Goal: Use online tool/utility

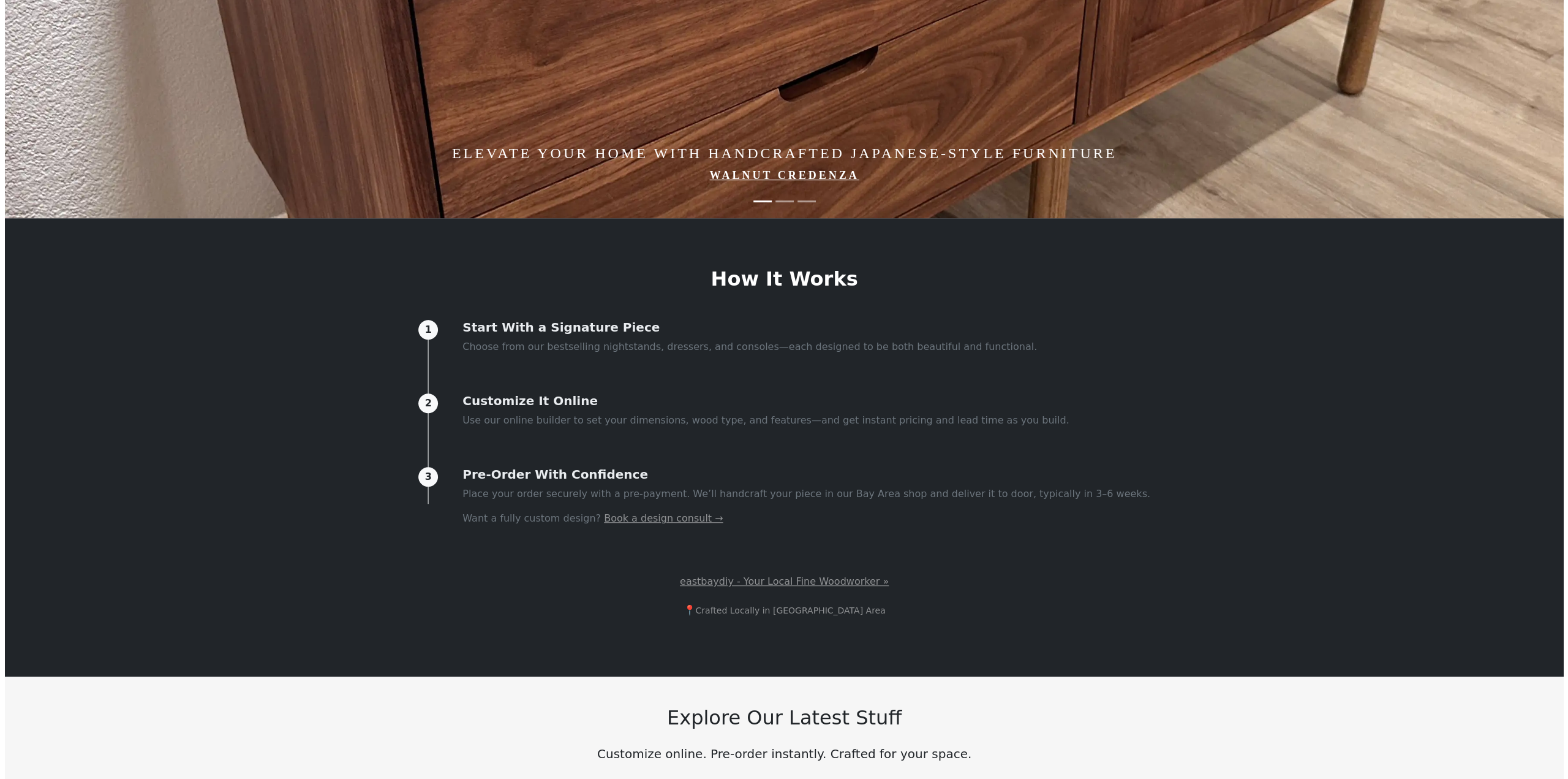
scroll to position [674, 0]
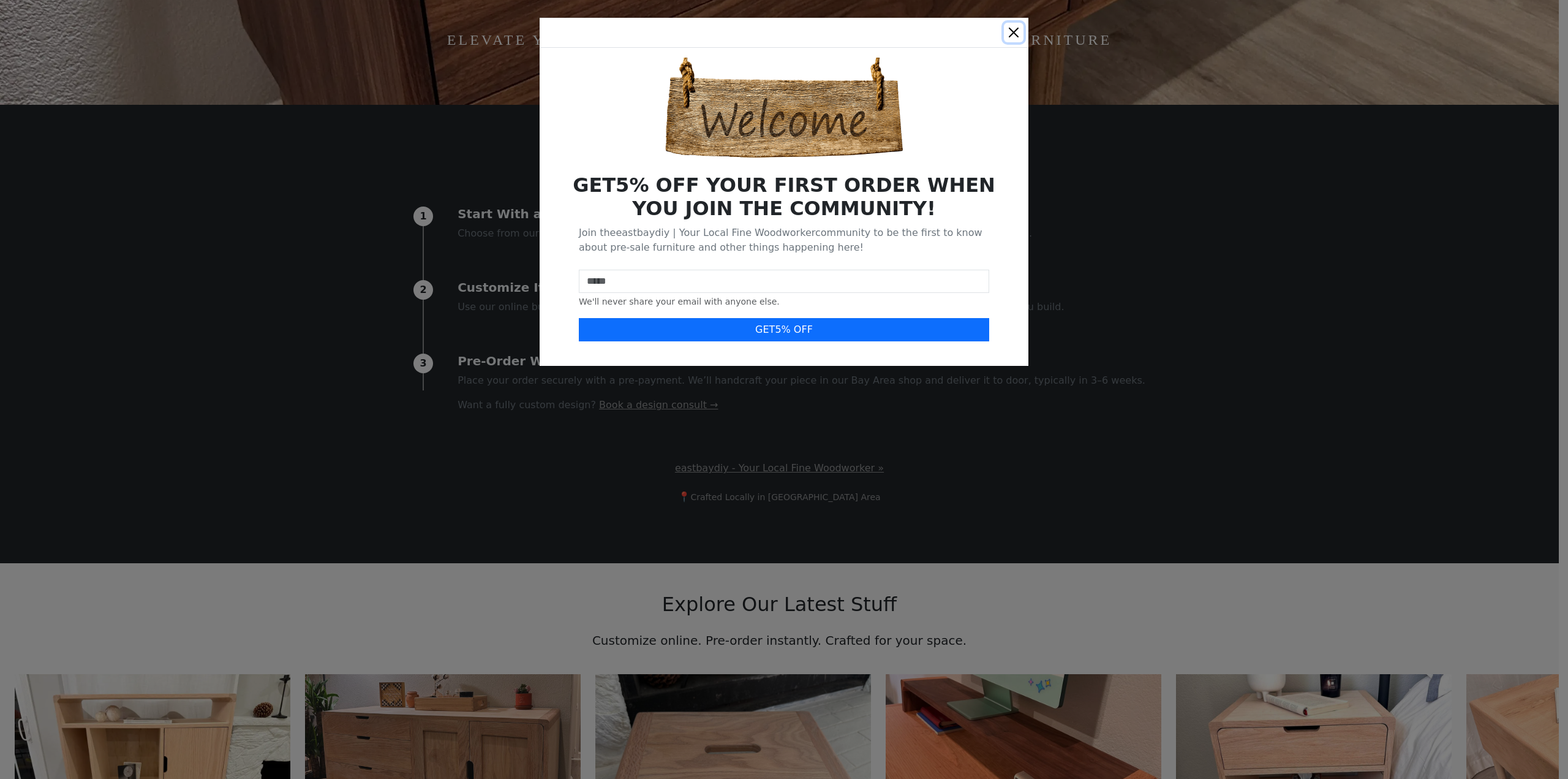
click at [1014, 31] on button "Close" at bounding box center [1014, 32] width 20 height 20
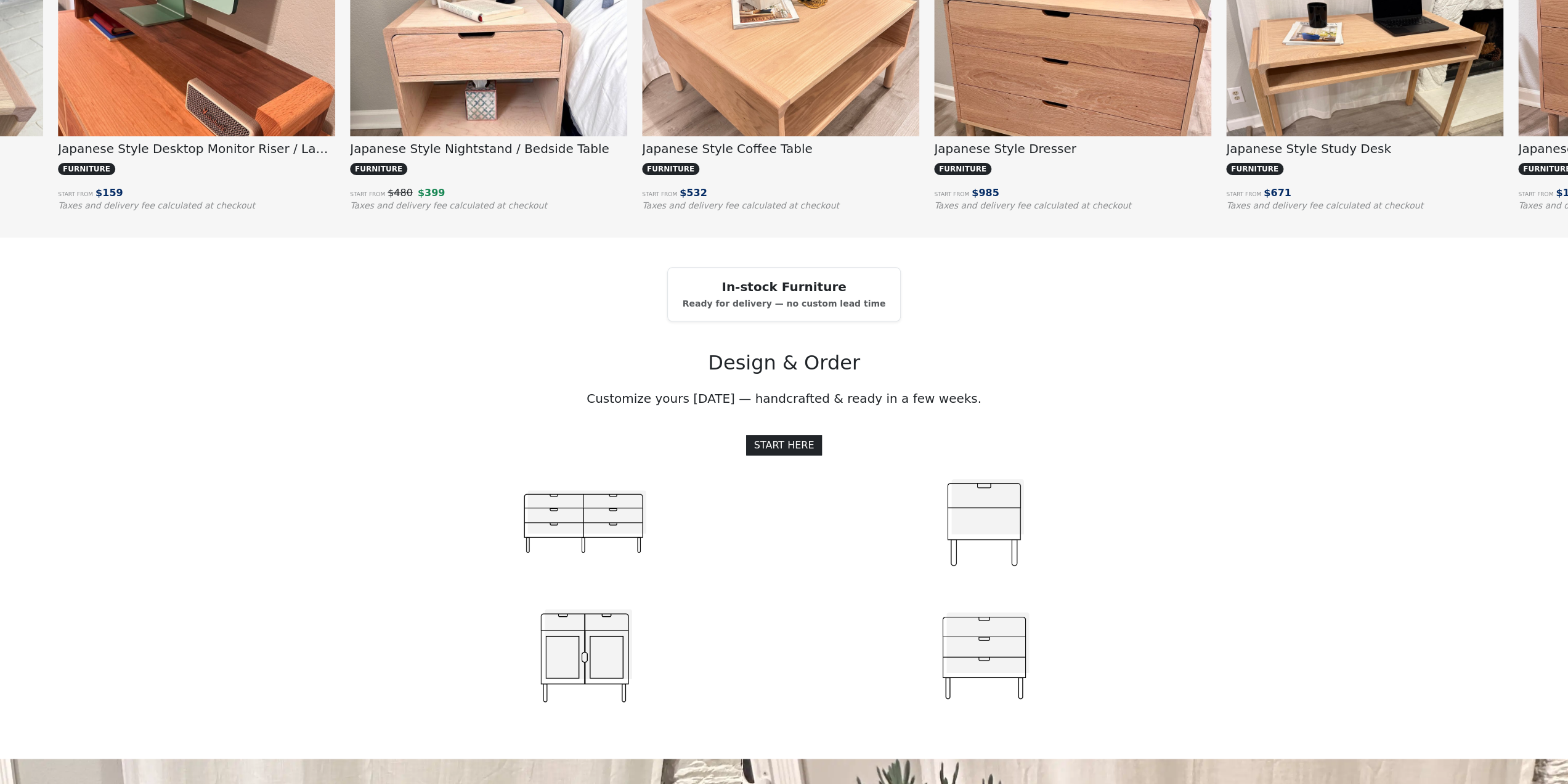
scroll to position [1418, 0]
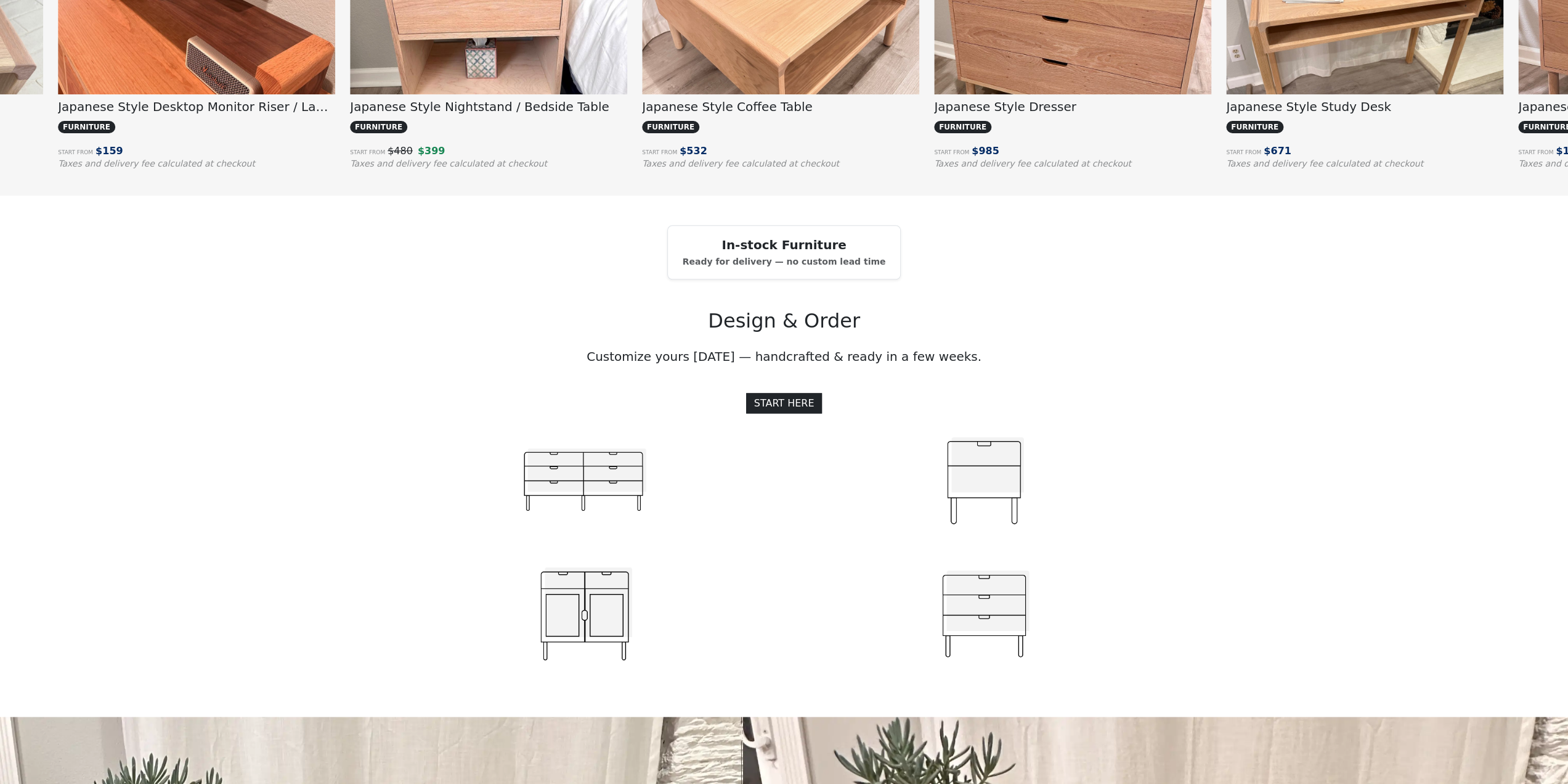
click at [794, 266] on small "Ready for delivery — no custom lead time" at bounding box center [784, 261] width 204 height 10
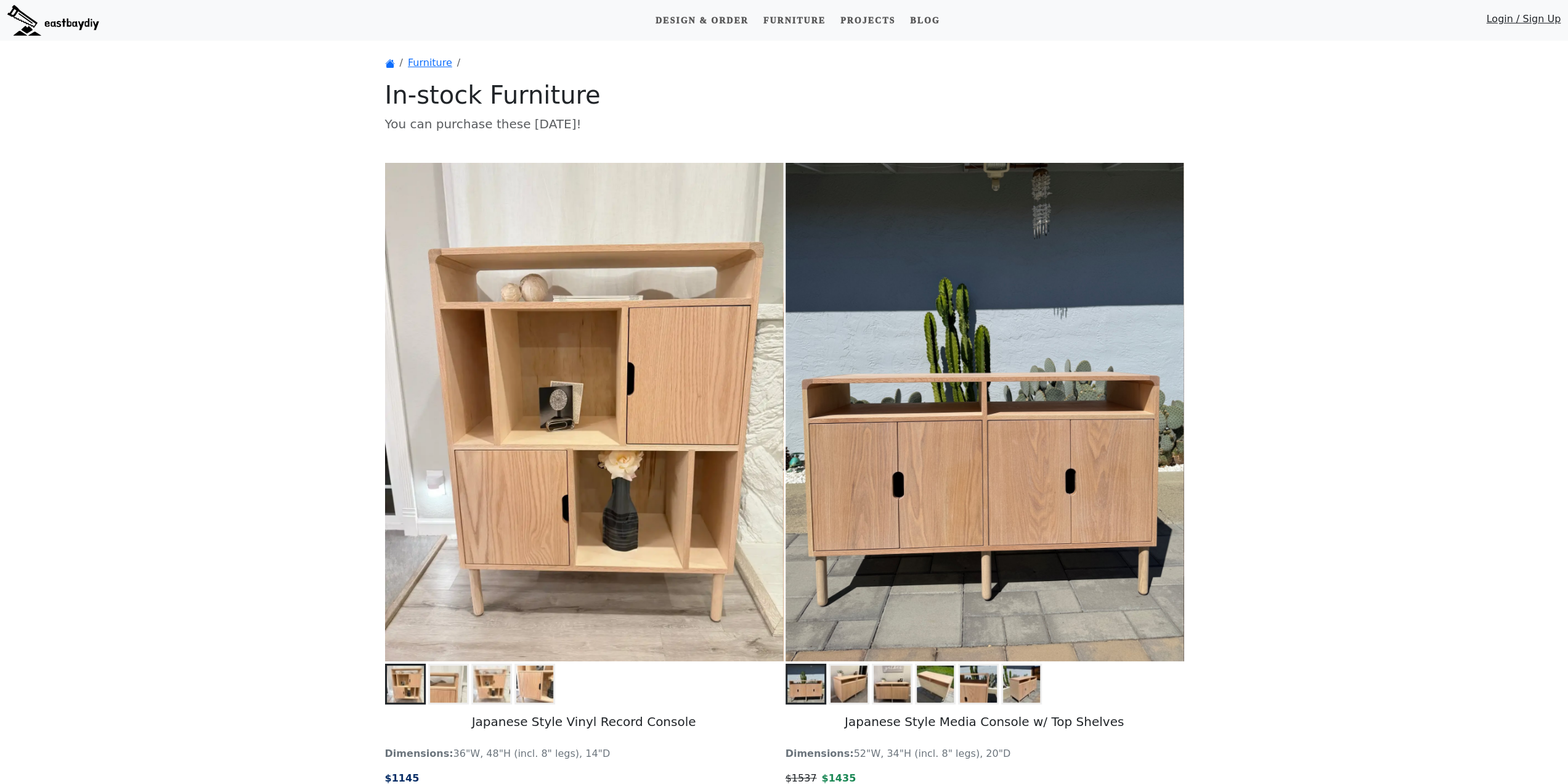
drag, startPoint x: 376, startPoint y: 149, endPoint x: 381, endPoint y: -60, distance: 209.1
click at [889, 23] on link "Projects" at bounding box center [867, 21] width 64 height 23
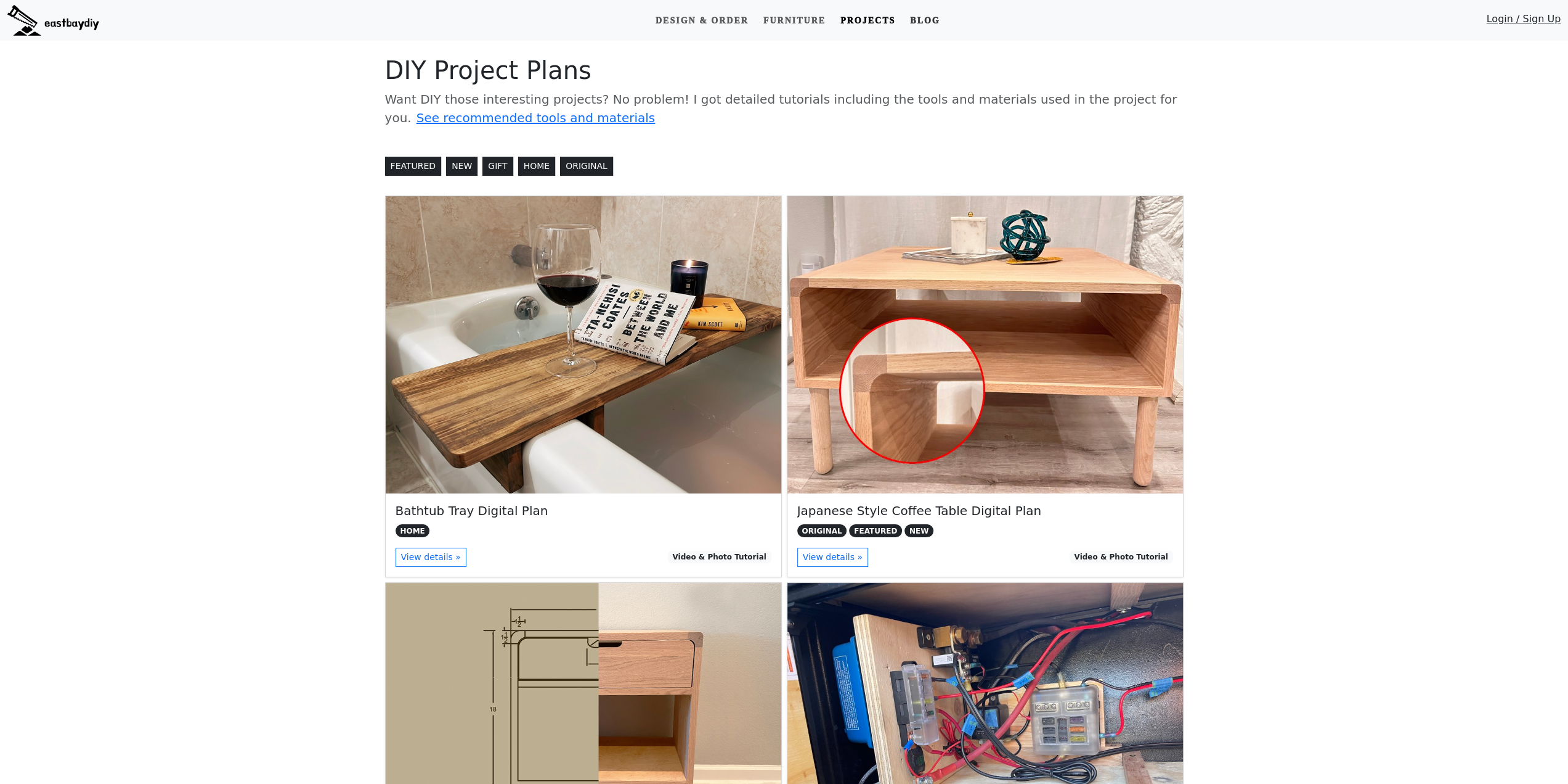
click at [939, 20] on link "Blog" at bounding box center [925, 21] width 39 height 23
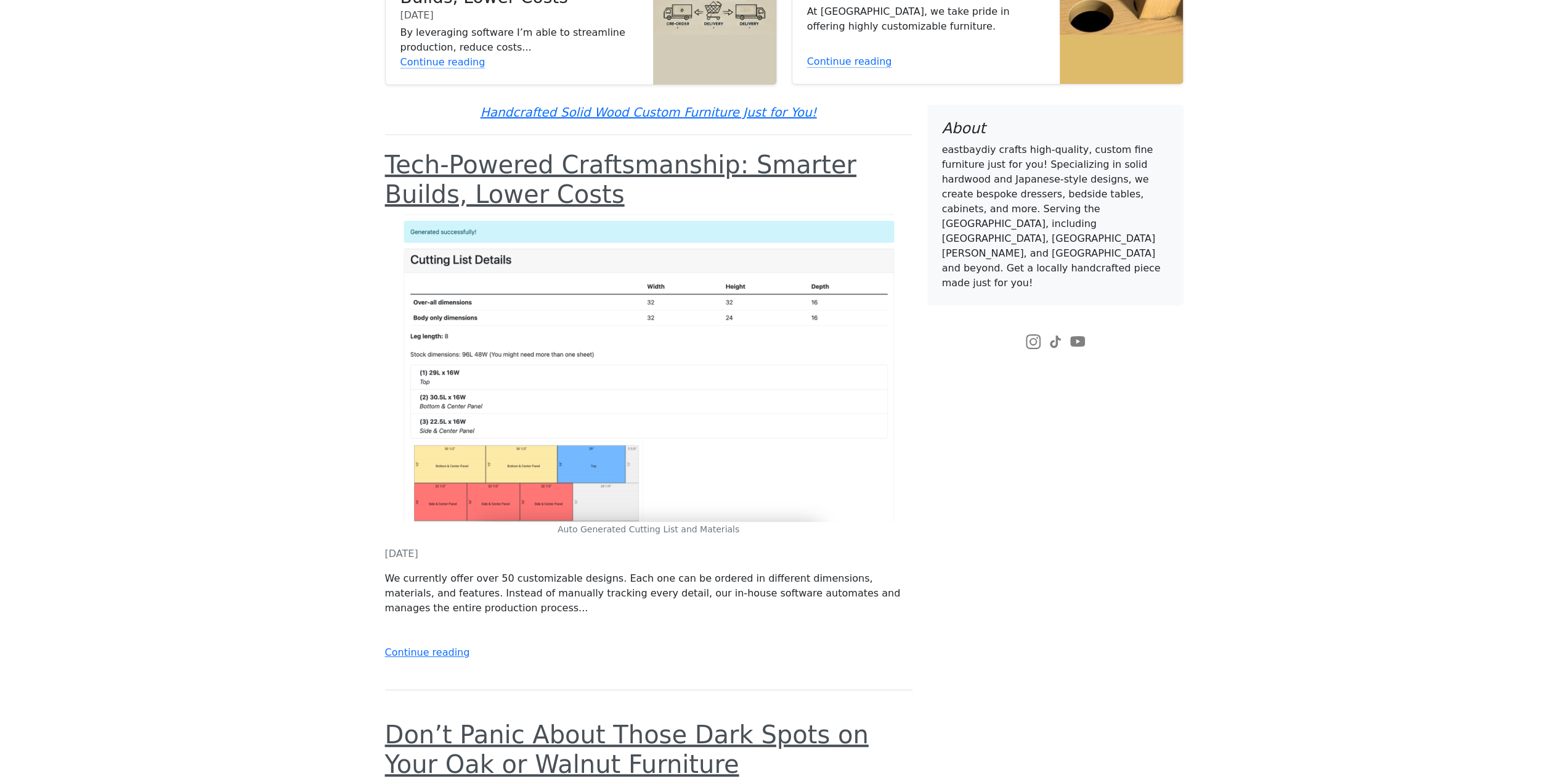
scroll to position [185, 0]
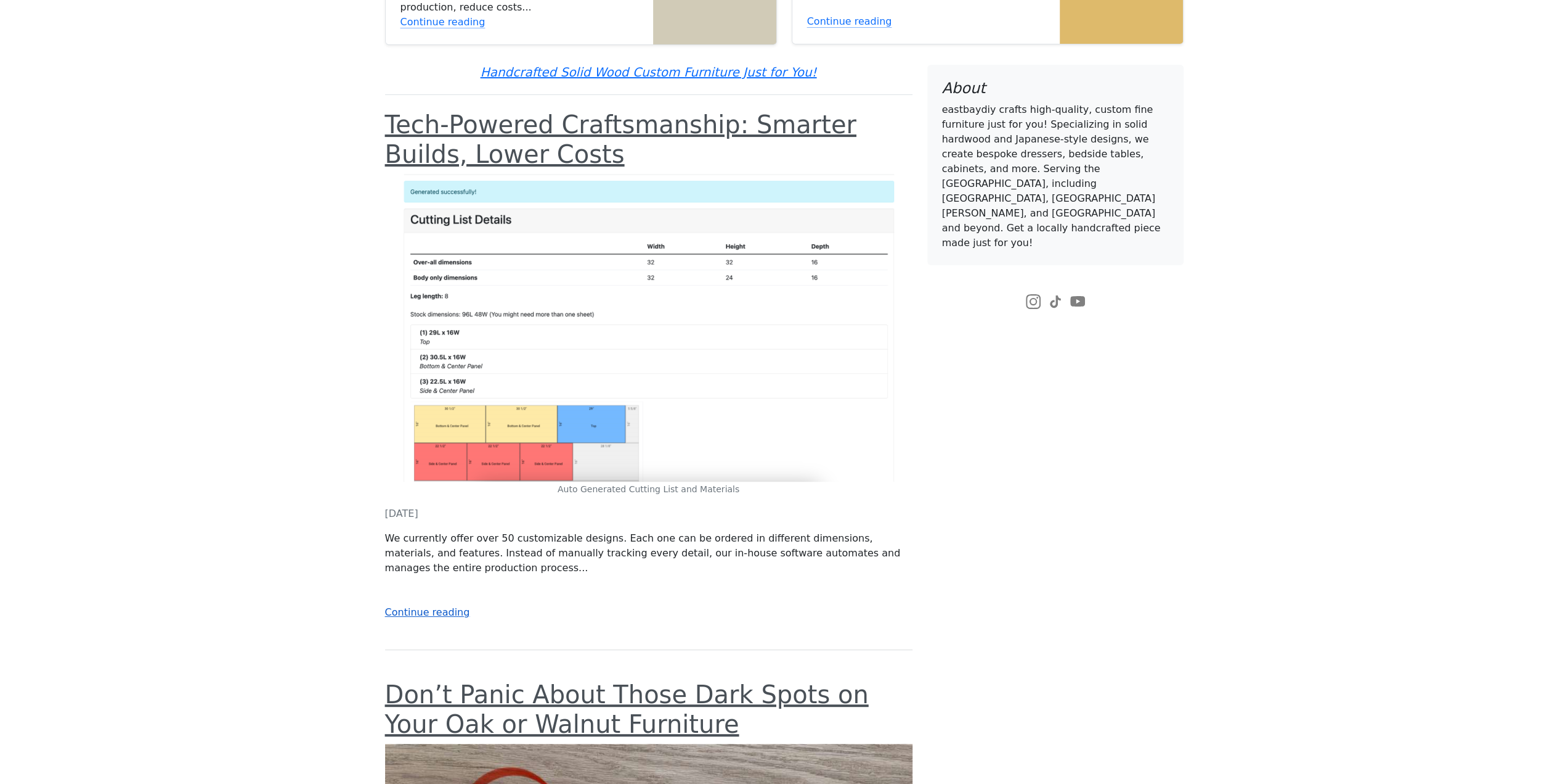
click at [393, 615] on link "Continue reading" at bounding box center [427, 612] width 85 height 12
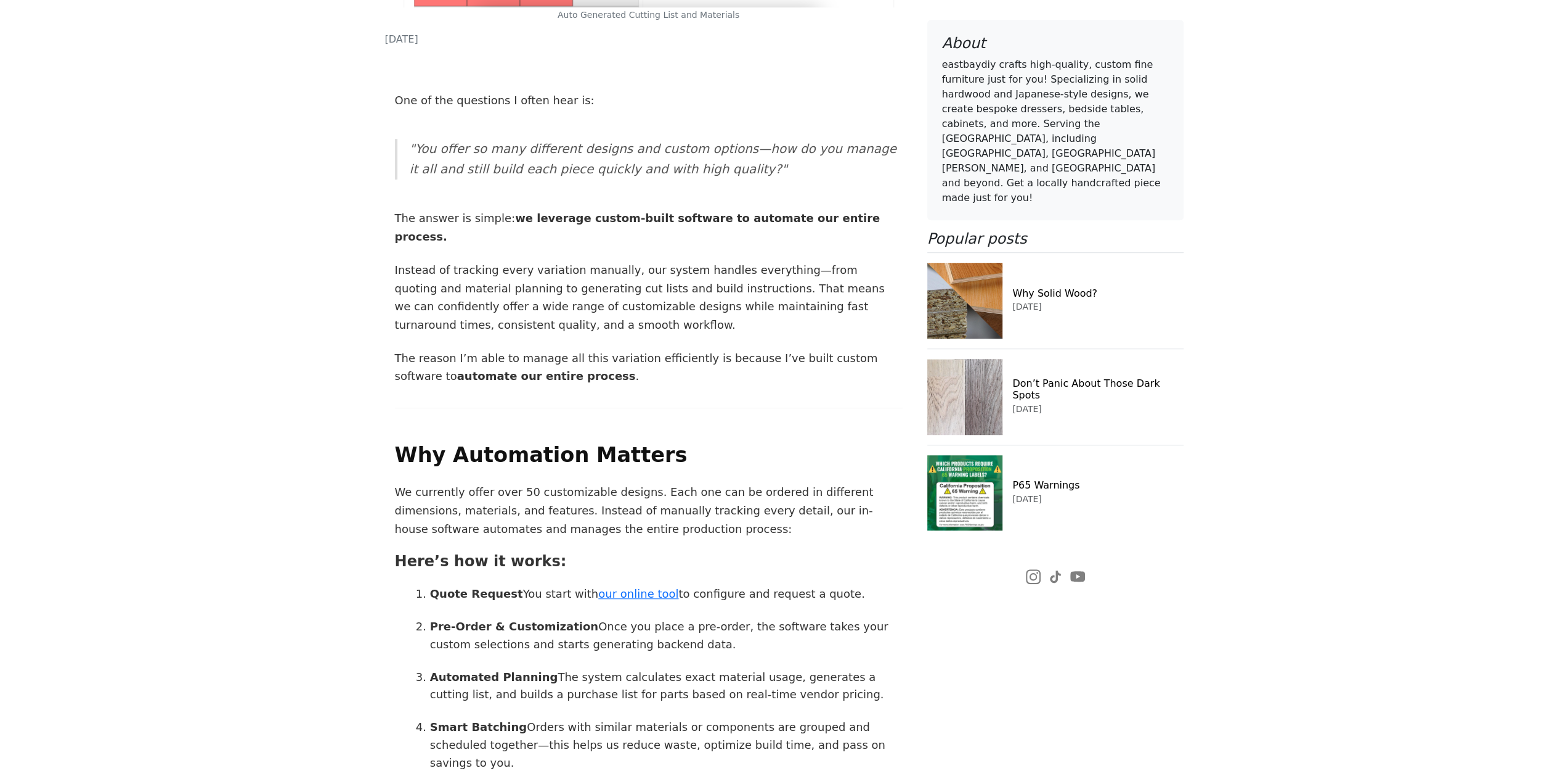
scroll to position [740, 0]
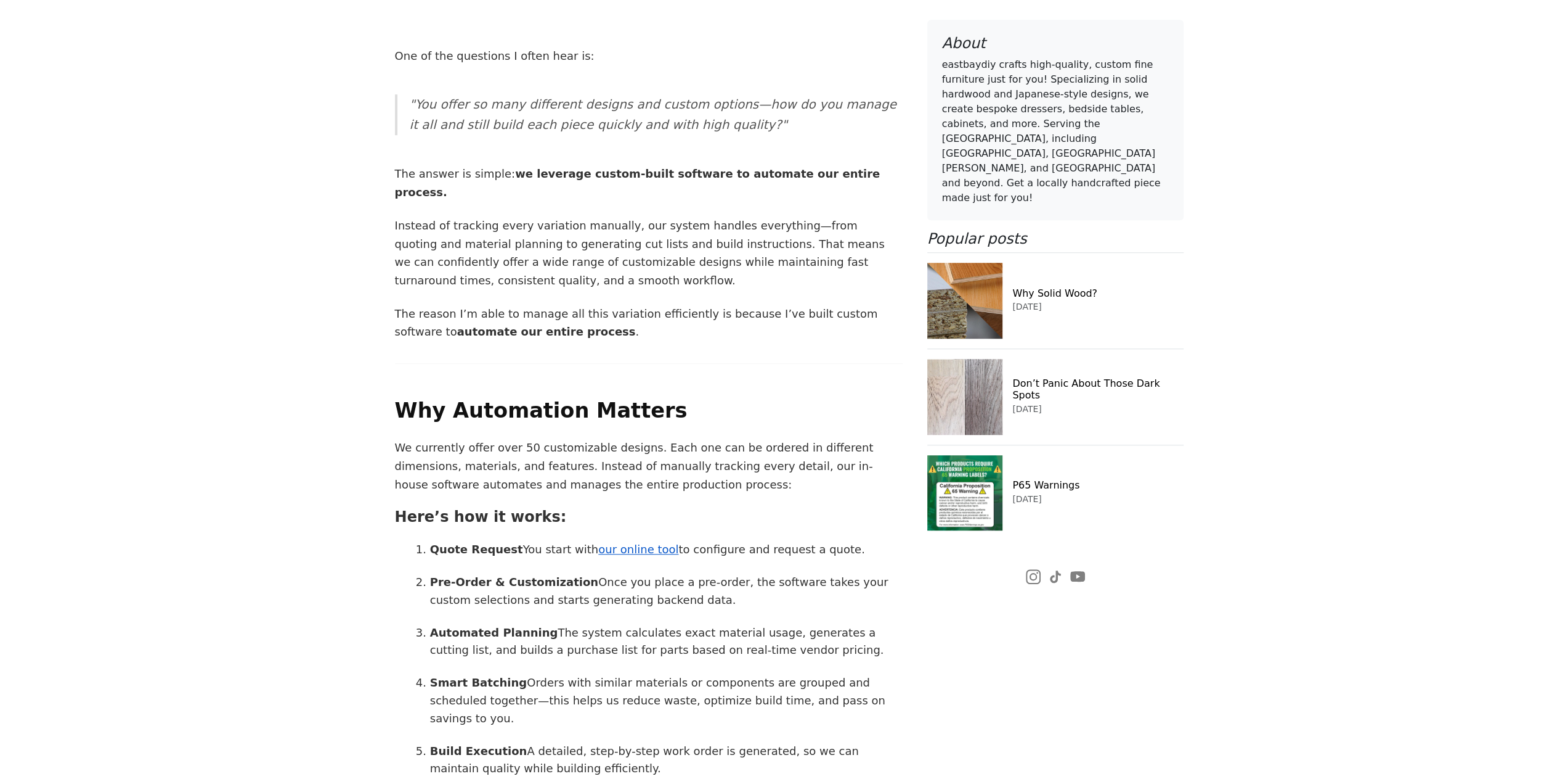
click at [620, 543] on link "our online tool" at bounding box center [638, 549] width 80 height 12
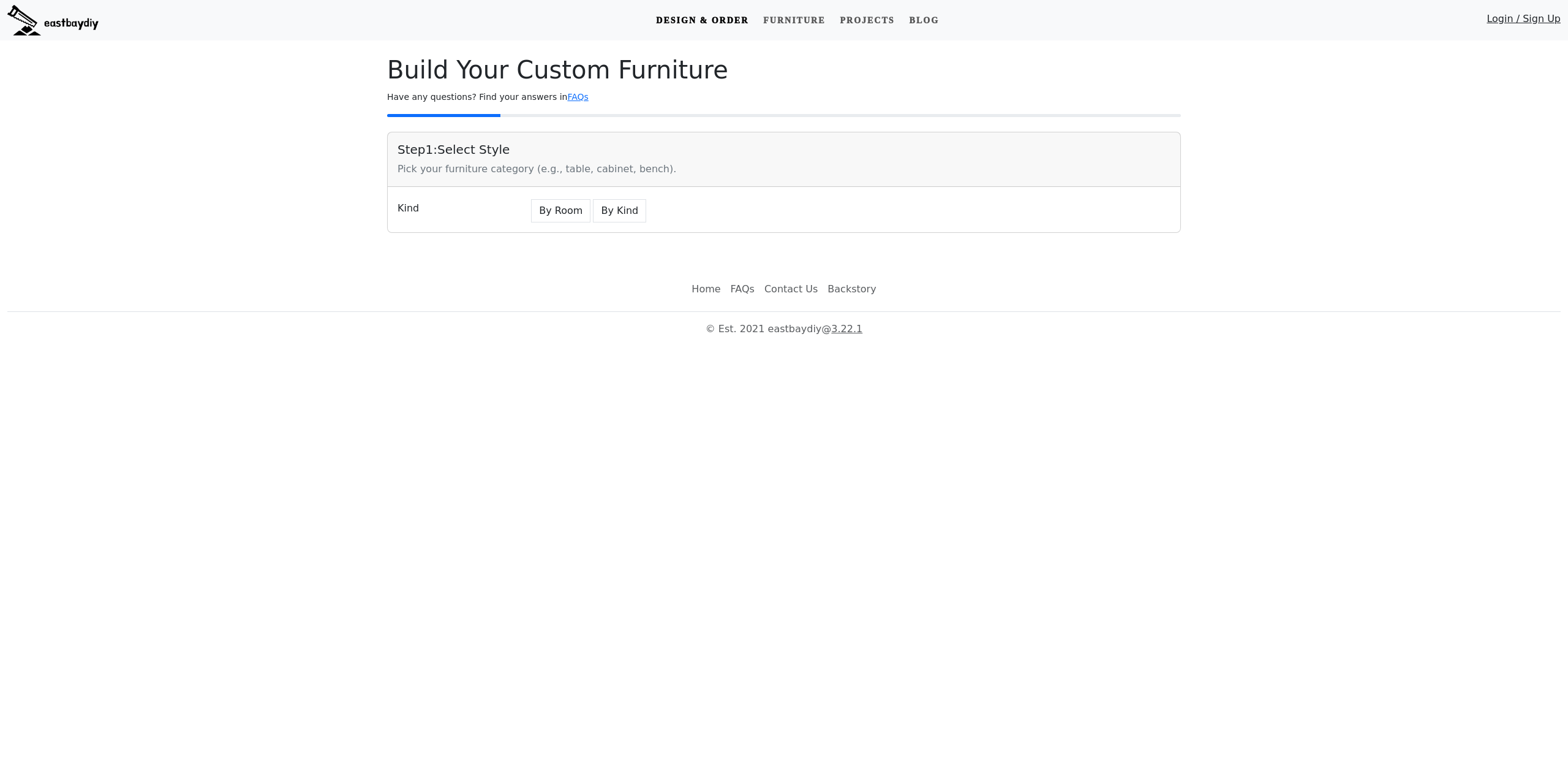
click at [409, 211] on div "Kind" at bounding box center [455, 209] width 131 height 26
click at [466, 202] on div "Kind" at bounding box center [455, 209] width 131 height 26
click at [554, 209] on button "By Room" at bounding box center [560, 211] width 59 height 23
click at [610, 210] on button "By Kind" at bounding box center [622, 212] width 53 height 23
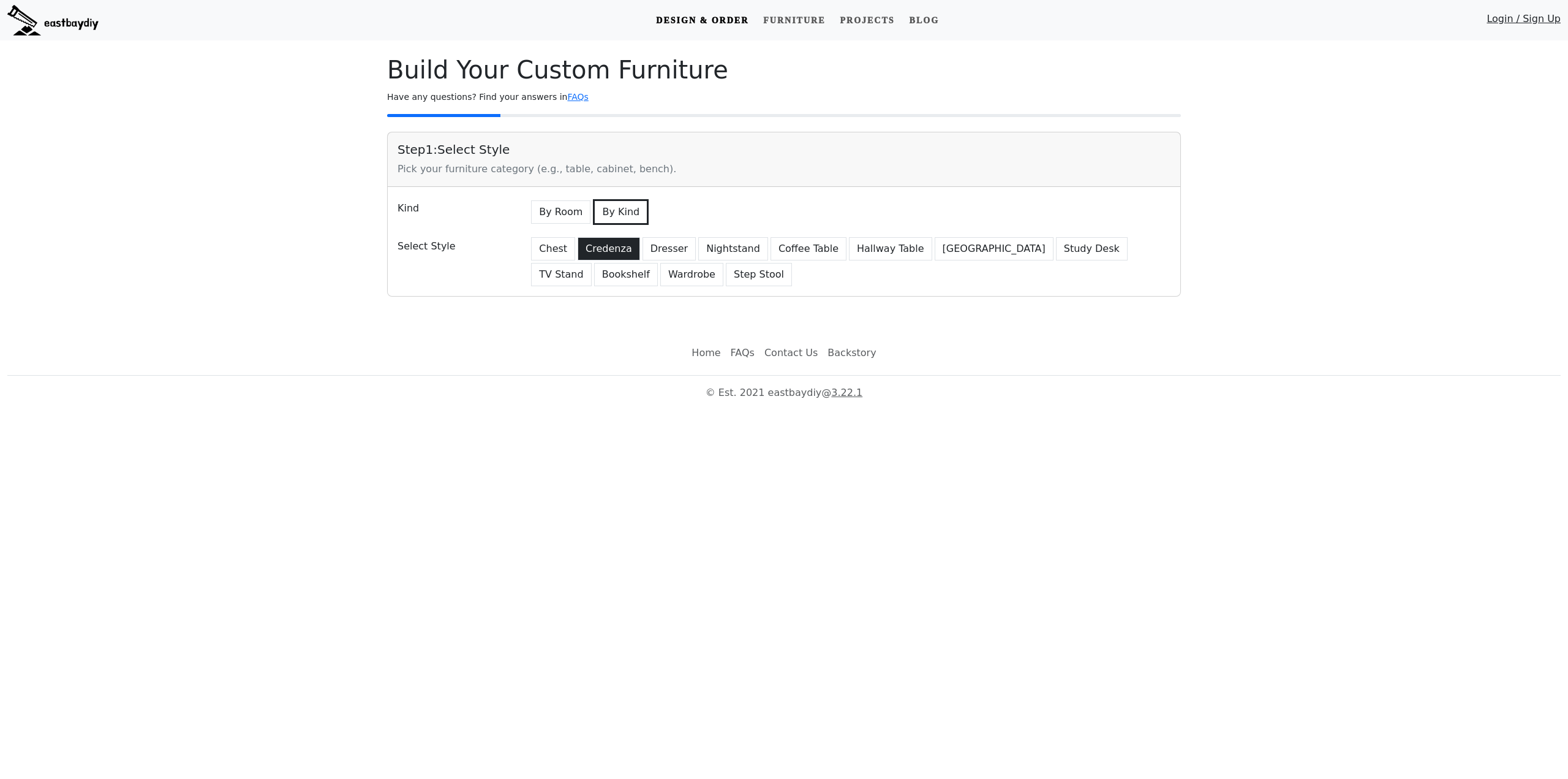
click at [597, 245] on button "Credenza" at bounding box center [608, 248] width 62 height 23
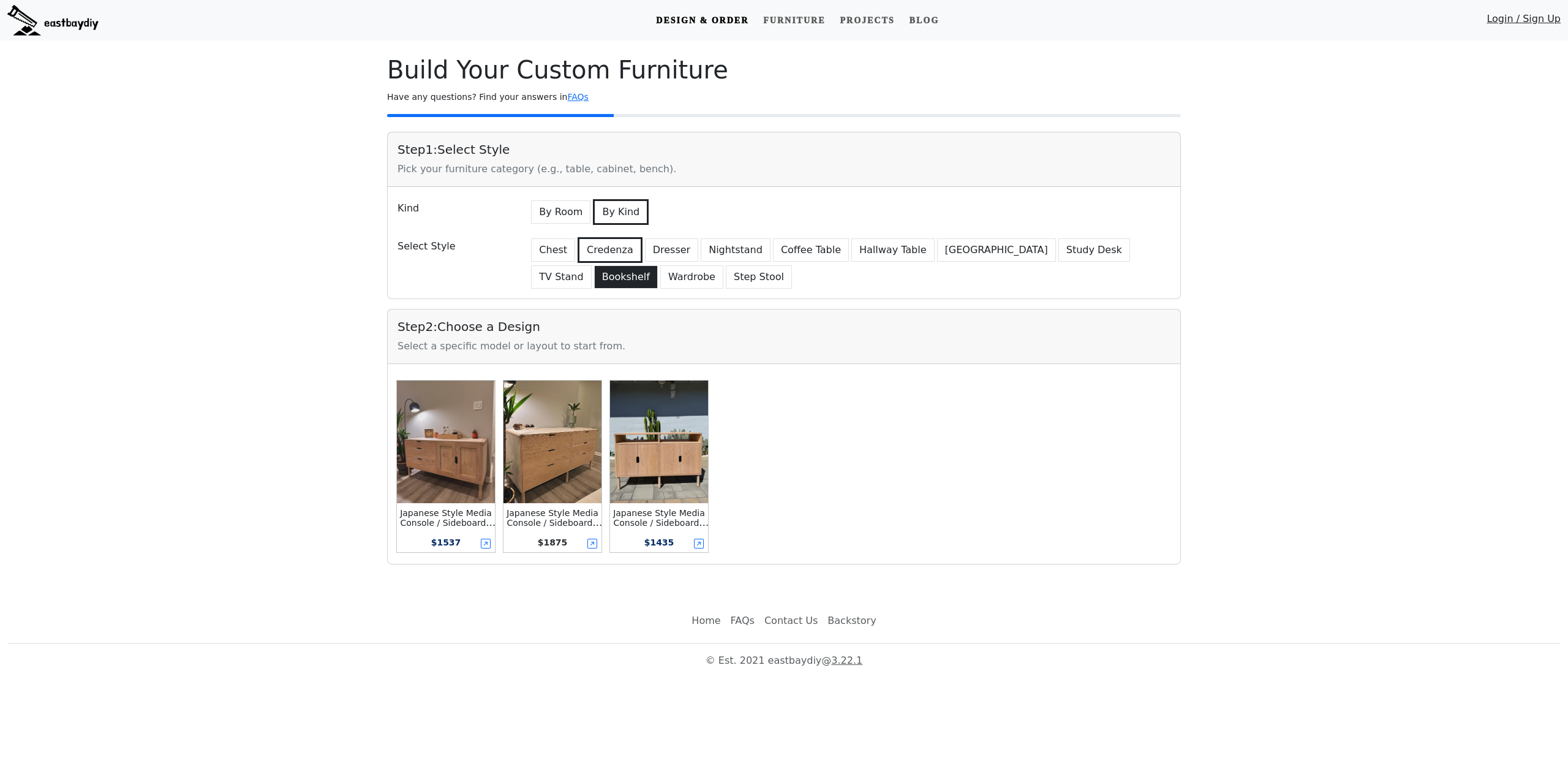
click at [658, 265] on button "Bookshelf" at bounding box center [626, 277] width 64 height 23
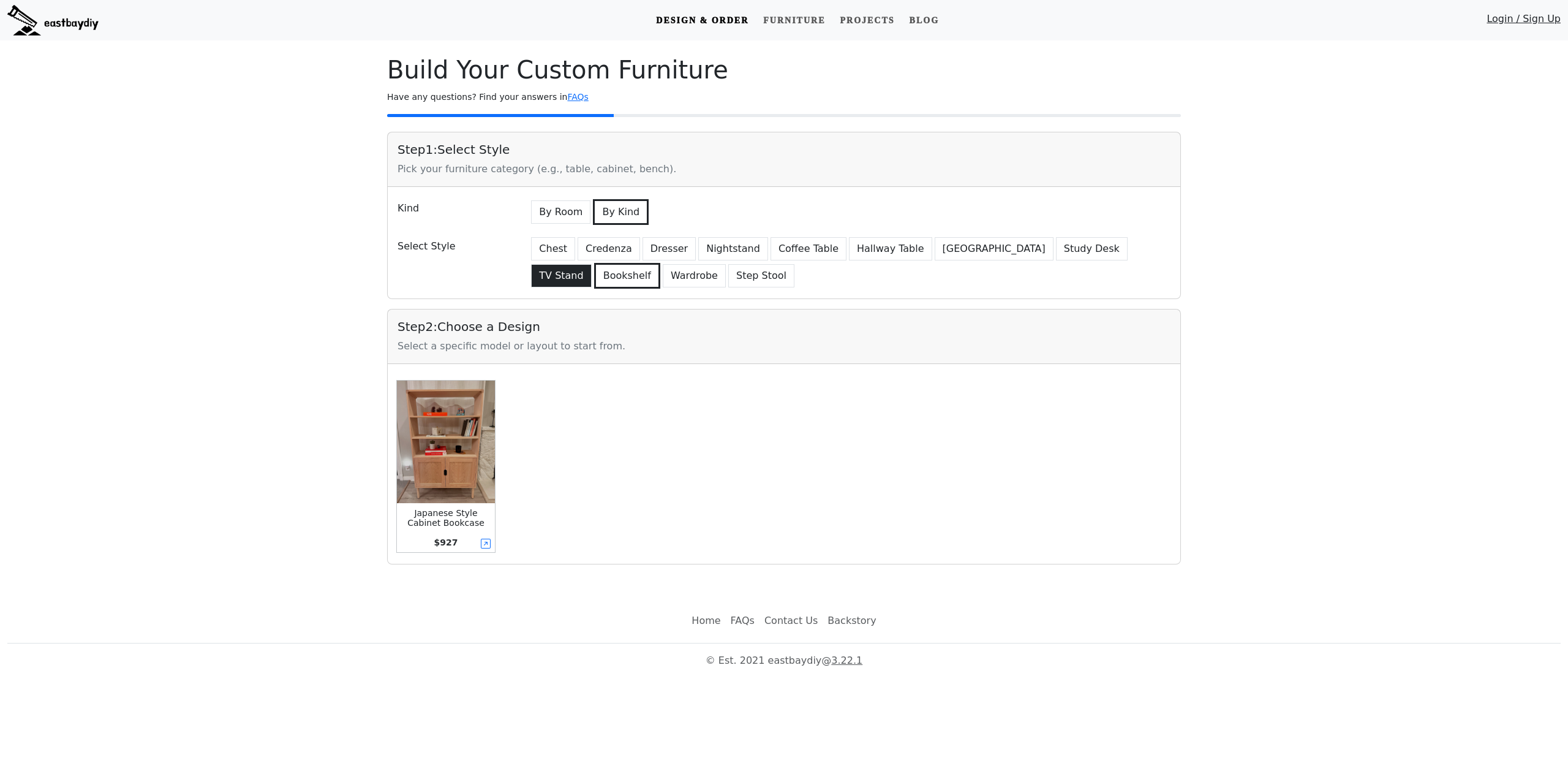
click at [591, 264] on button "TV Stand" at bounding box center [560, 276] width 60 height 23
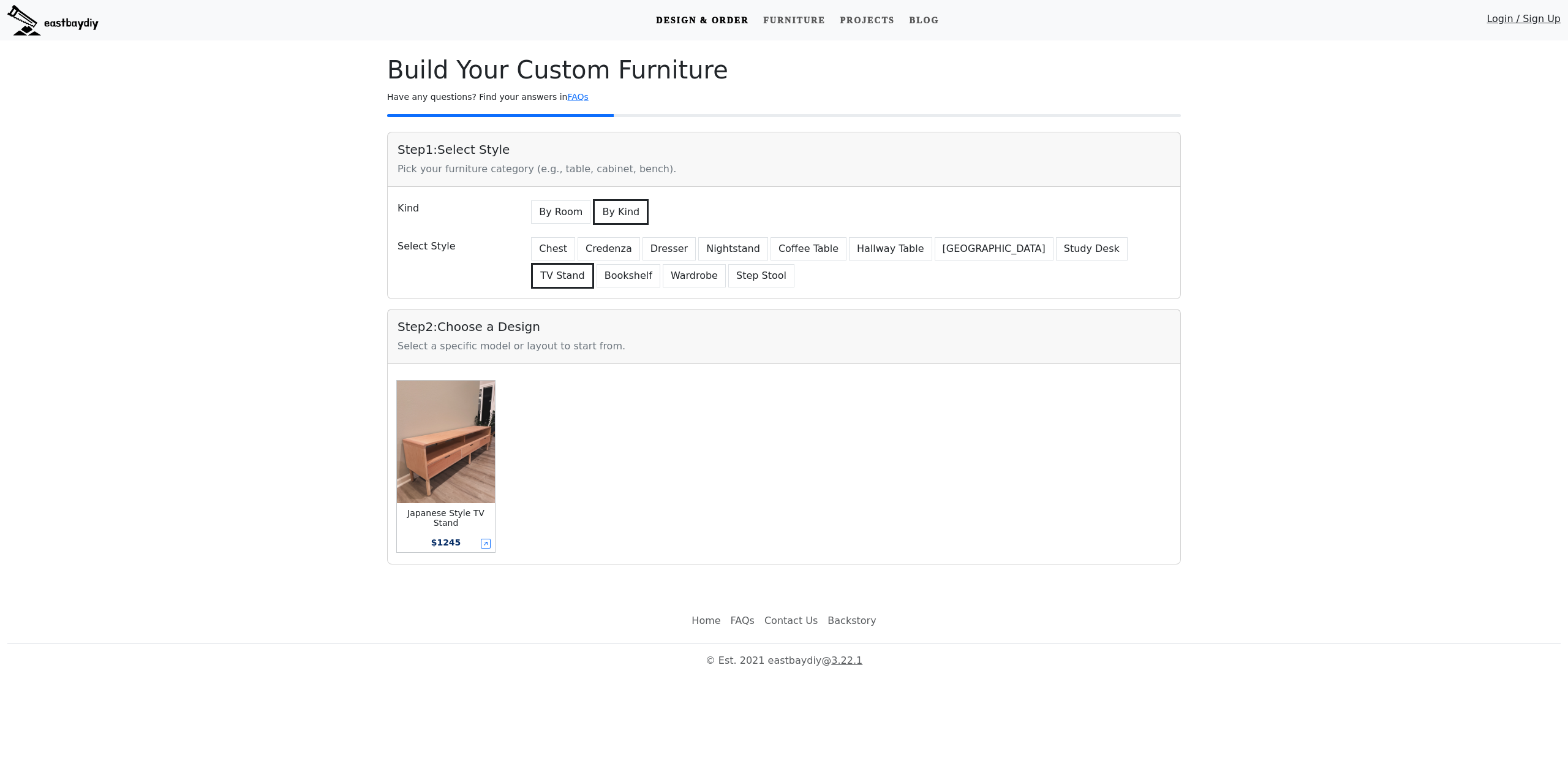
click at [545, 289] on div "Kind By Room By Kind Select Style Chest Credenza Dresser Nightstand Coffee Tabl…" at bounding box center [784, 242] width 792 height 112
click at [662, 279] on button "Wardrobe" at bounding box center [694, 276] width 63 height 23
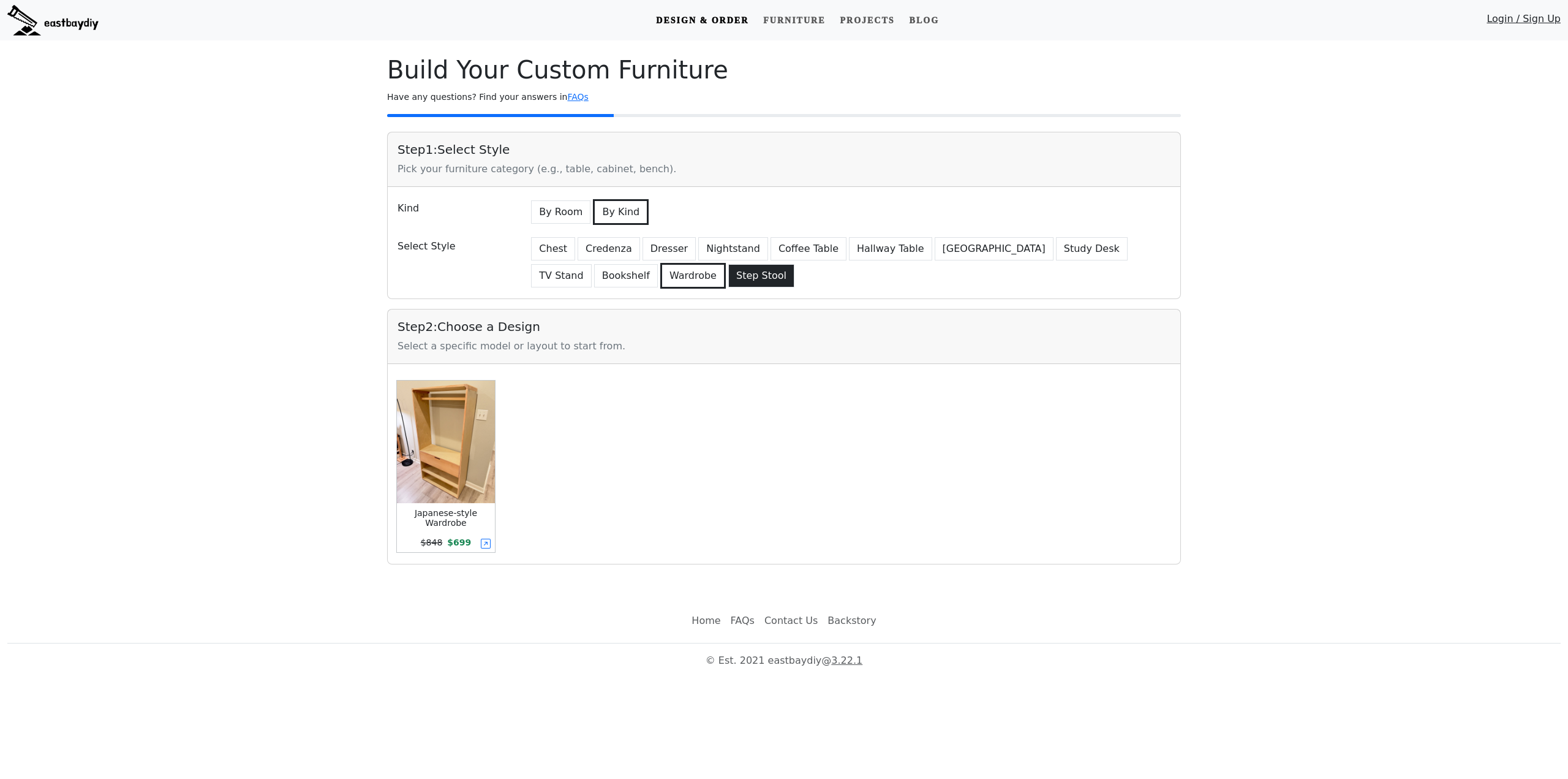
click at [728, 277] on button "Step Stool" at bounding box center [761, 276] width 66 height 23
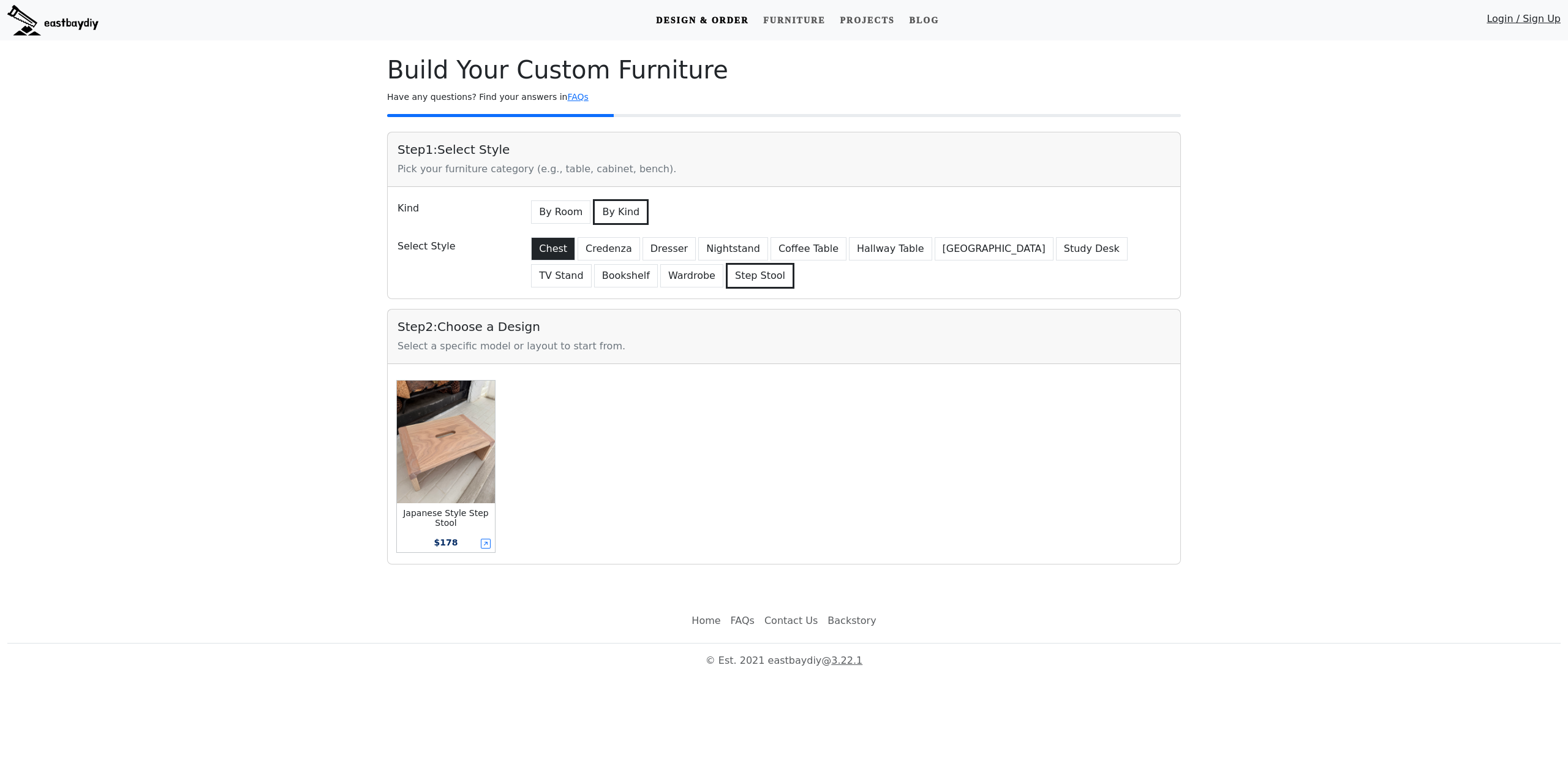
click at [543, 247] on button "Chest" at bounding box center [553, 248] width 44 height 23
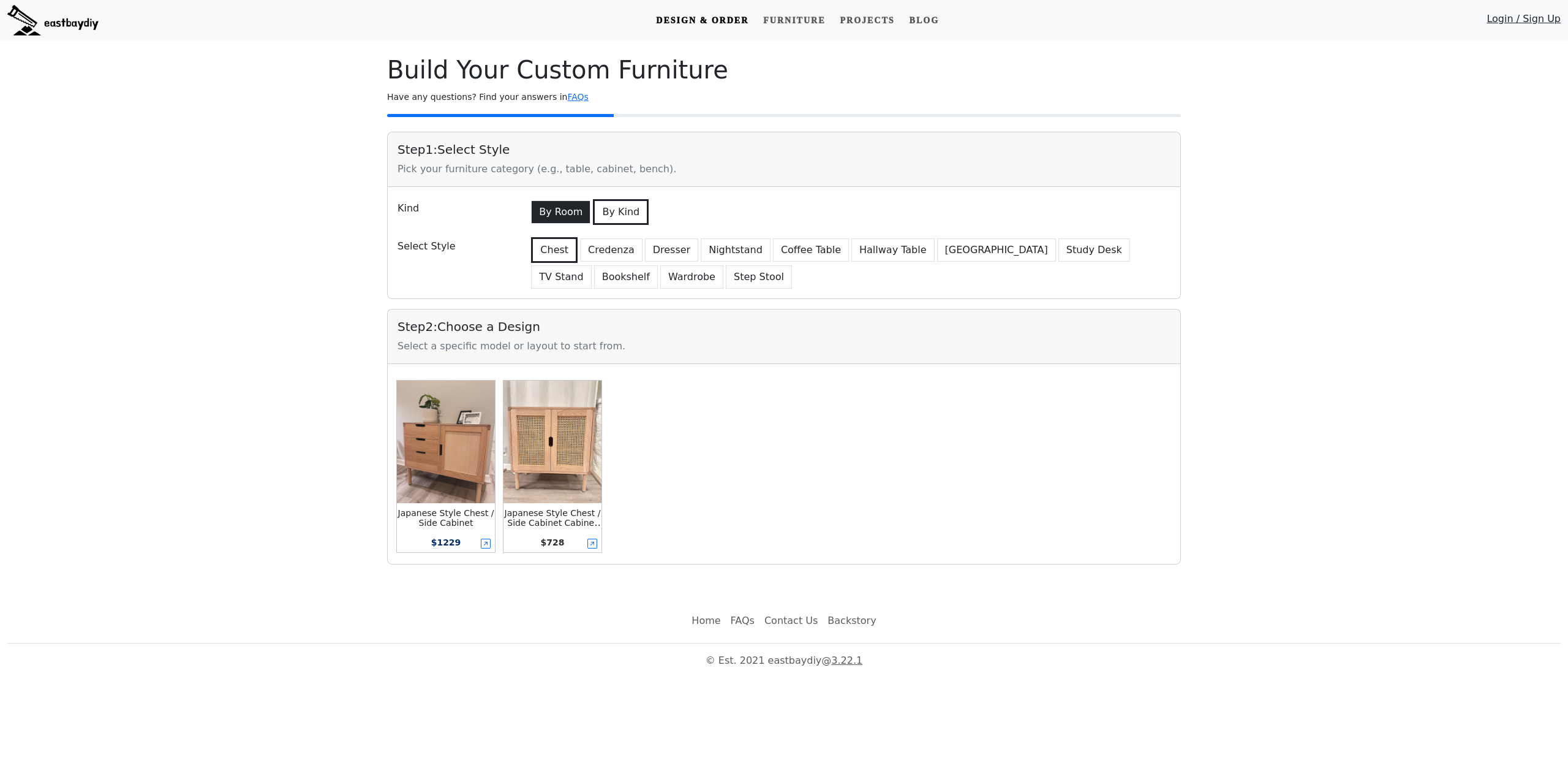
click at [561, 218] on button "By Room" at bounding box center [560, 212] width 59 height 23
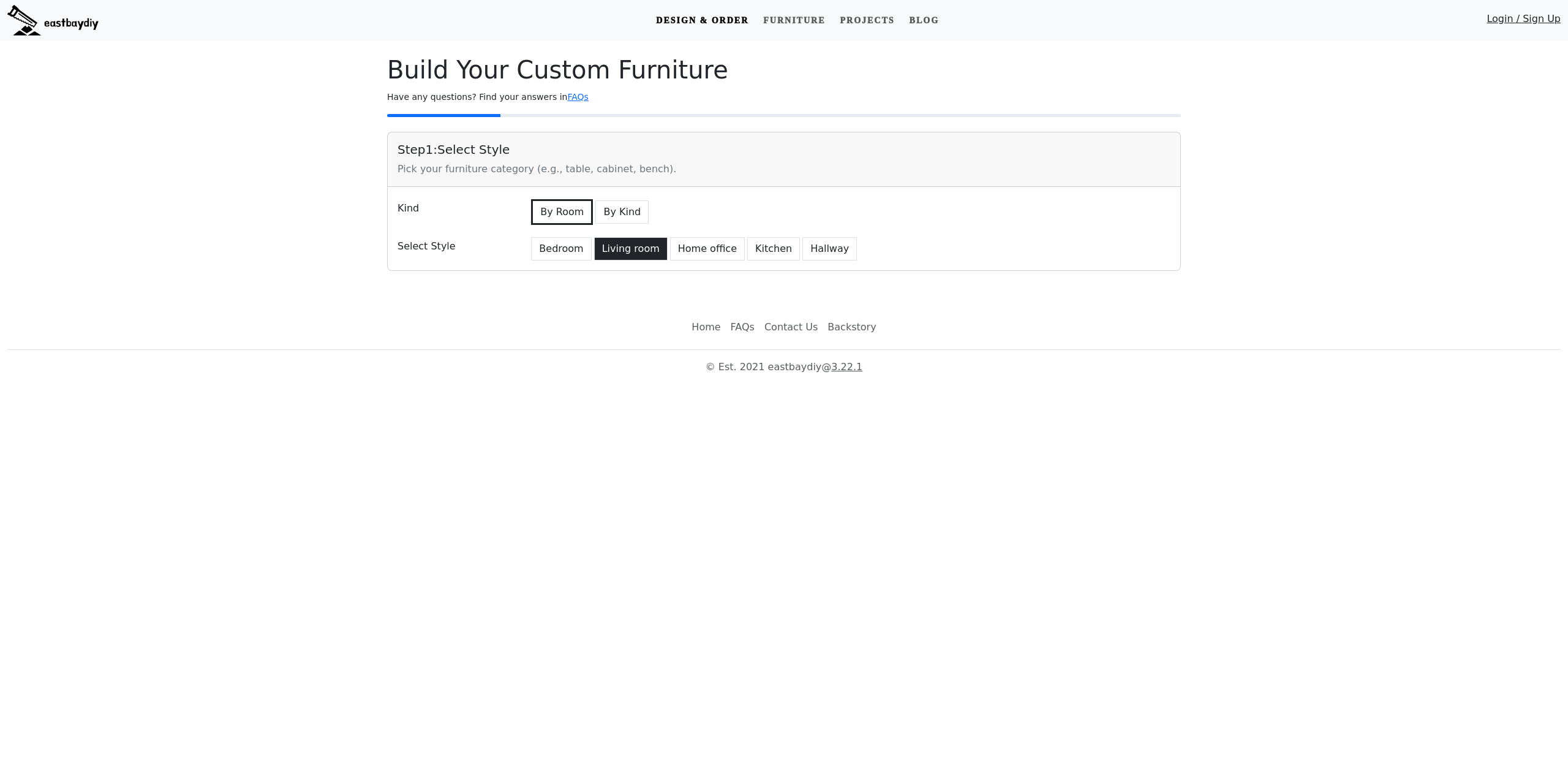
click at [621, 242] on button "Living room" at bounding box center [631, 248] width 73 height 23
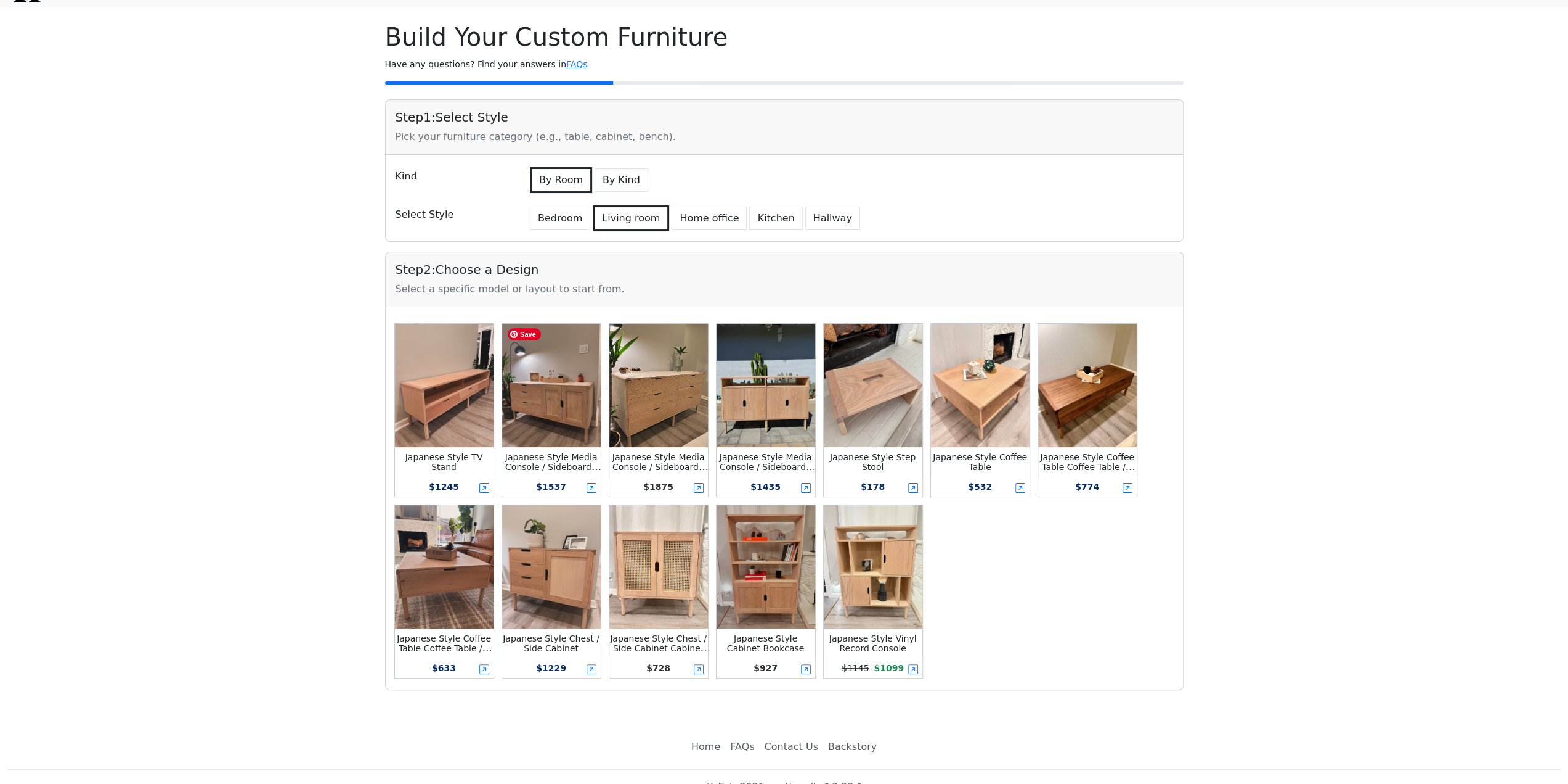
scroll to position [51, 0]
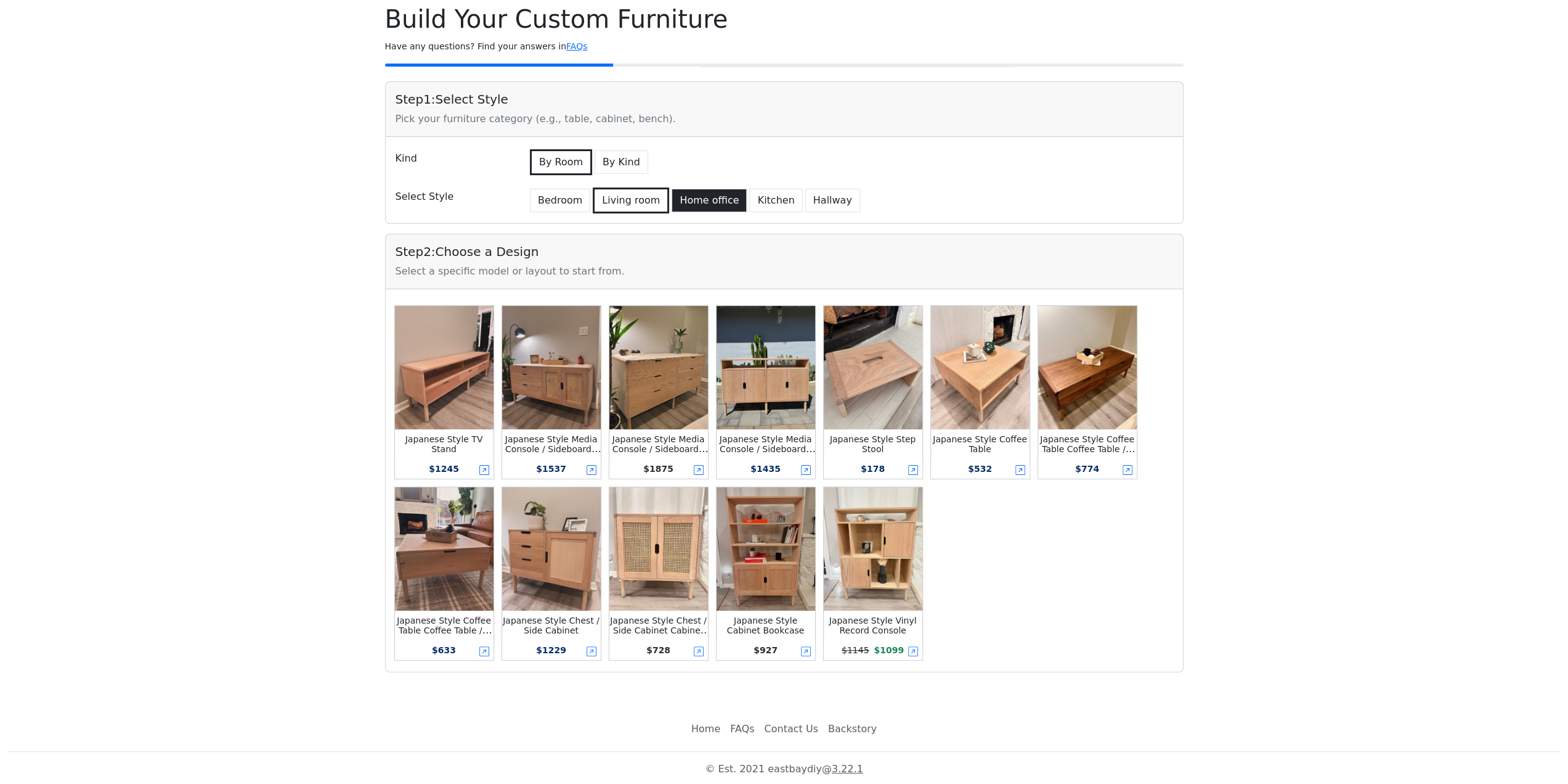
click at [686, 197] on button "Home office" at bounding box center [710, 200] width 75 height 23
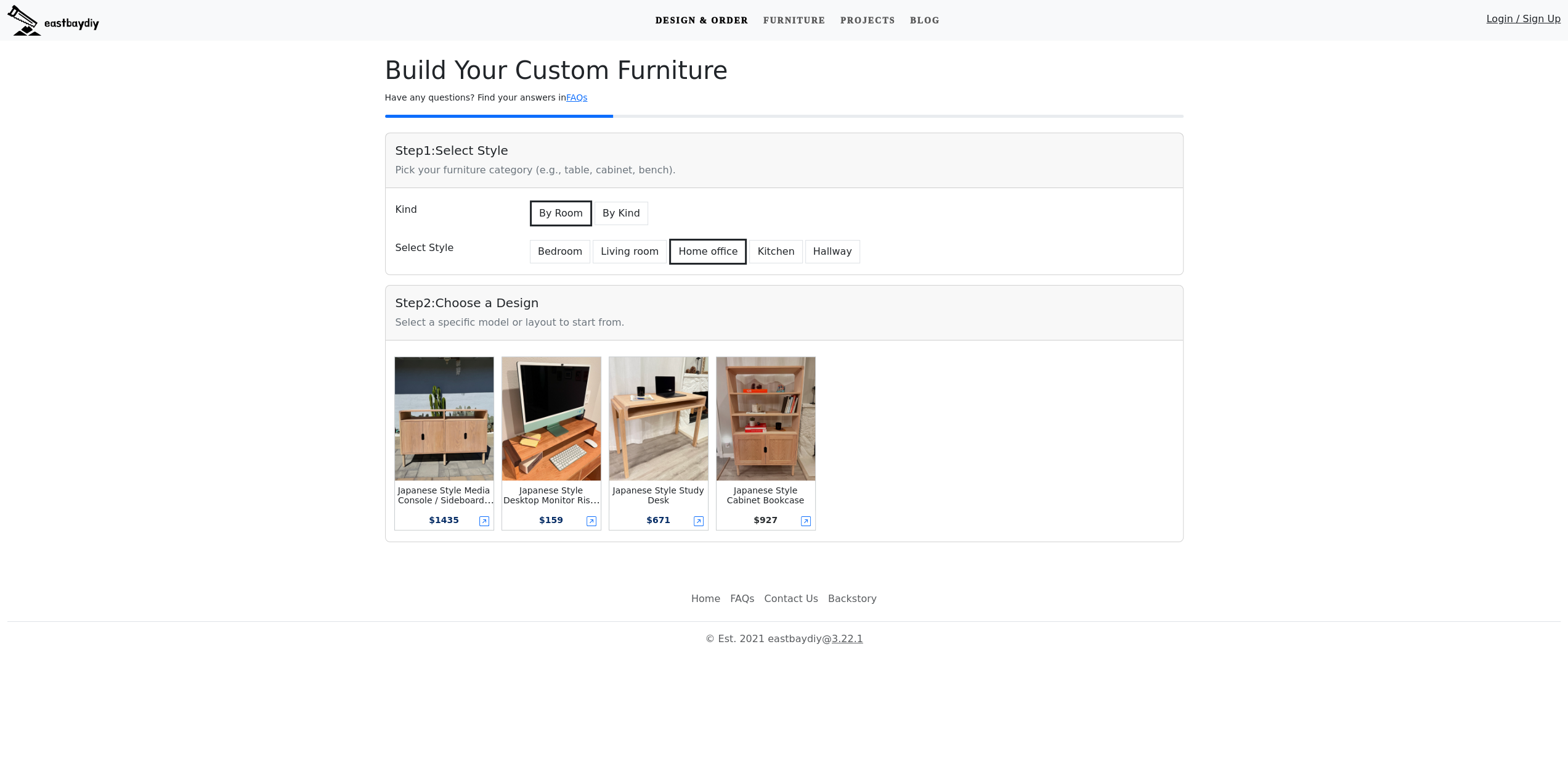
scroll to position [0, 0]
click at [640, 257] on button "Living room" at bounding box center [635, 252] width 74 height 23
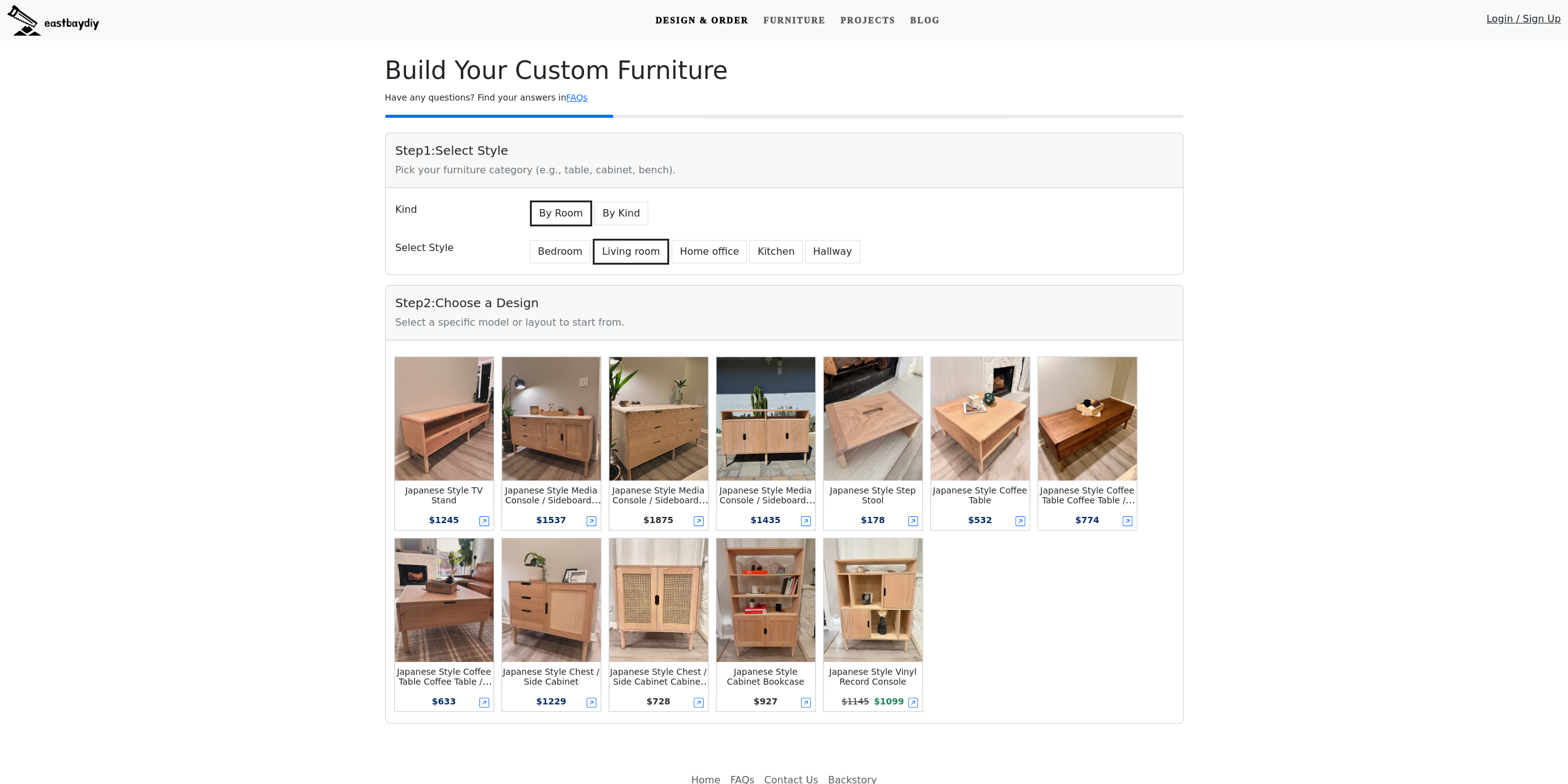
drag, startPoint x: 75, startPoint y: 558, endPoint x: 111, endPoint y: 223, distance: 336.9
